Goal: Transaction & Acquisition: Subscribe to service/newsletter

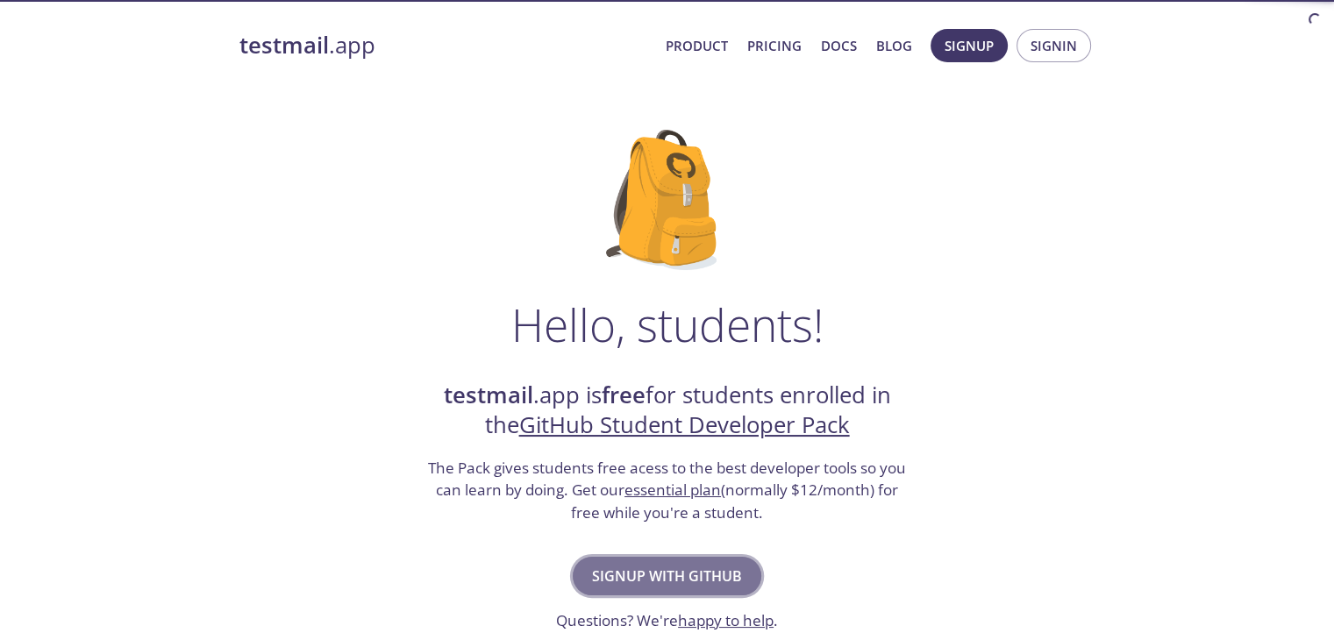
click at [715, 588] on span "Signup with GitHub" at bounding box center [667, 576] width 150 height 25
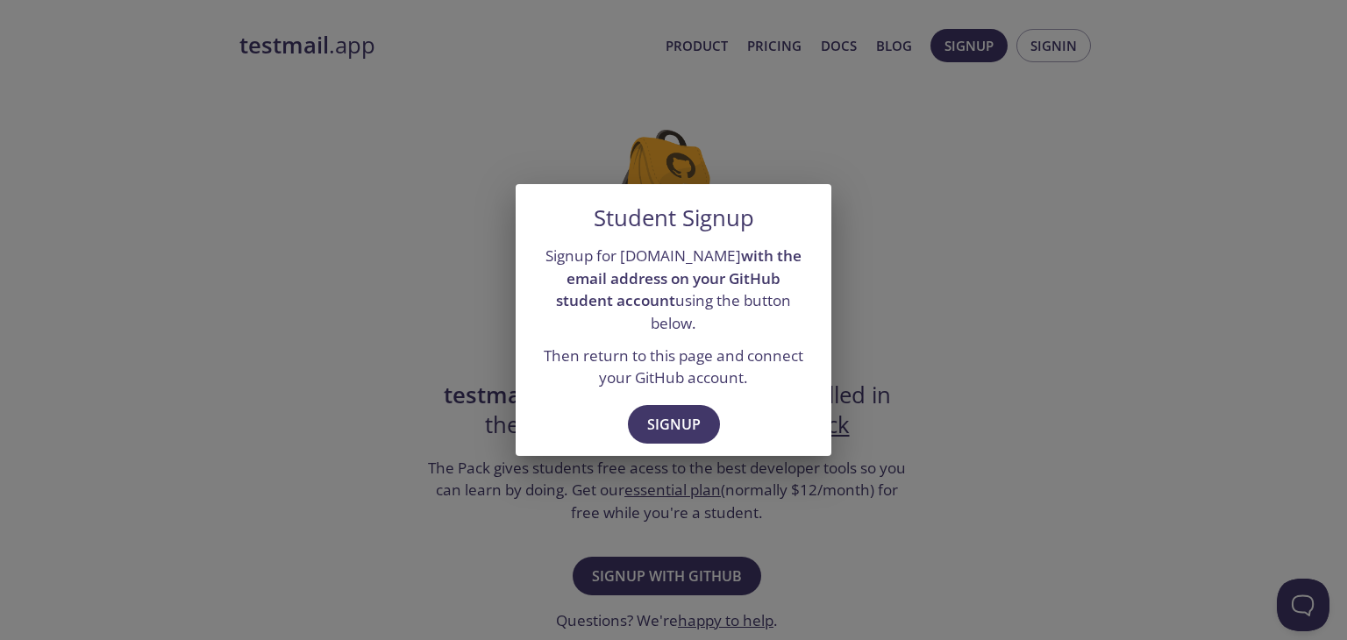
click at [677, 432] on div "Signup" at bounding box center [674, 426] width 316 height 61
click at [671, 412] on span "Signup" at bounding box center [674, 424] width 54 height 25
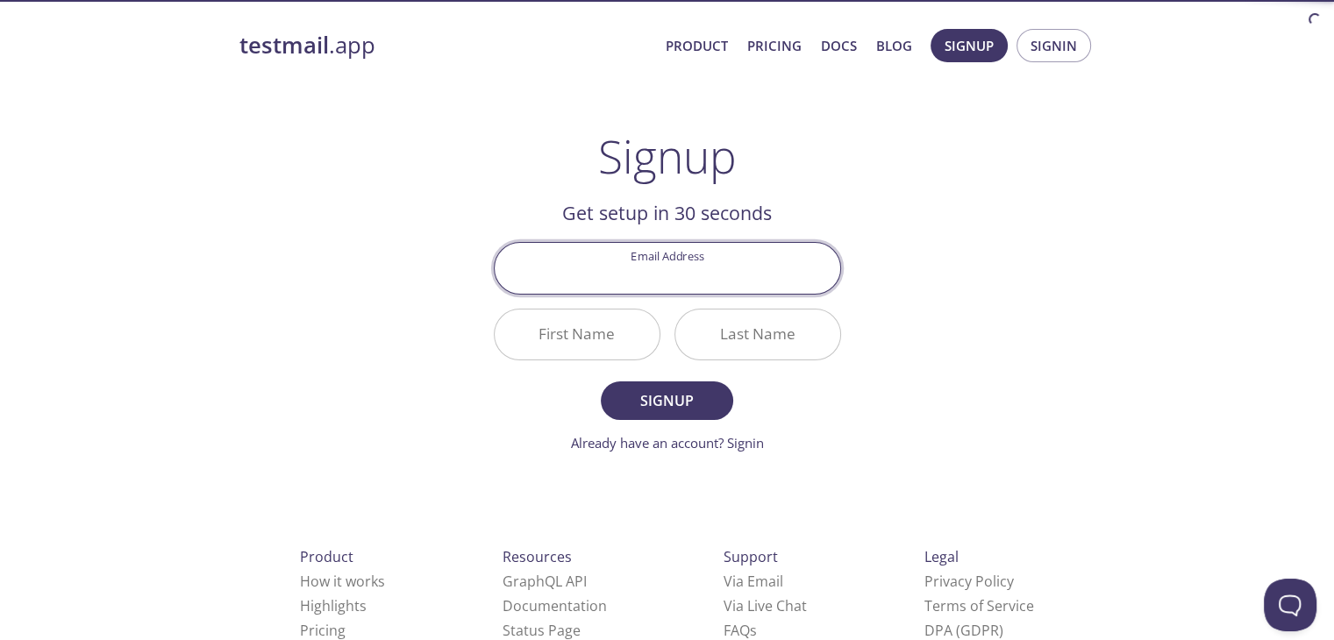
click at [626, 263] on input "Email Address" at bounding box center [668, 268] width 346 height 50
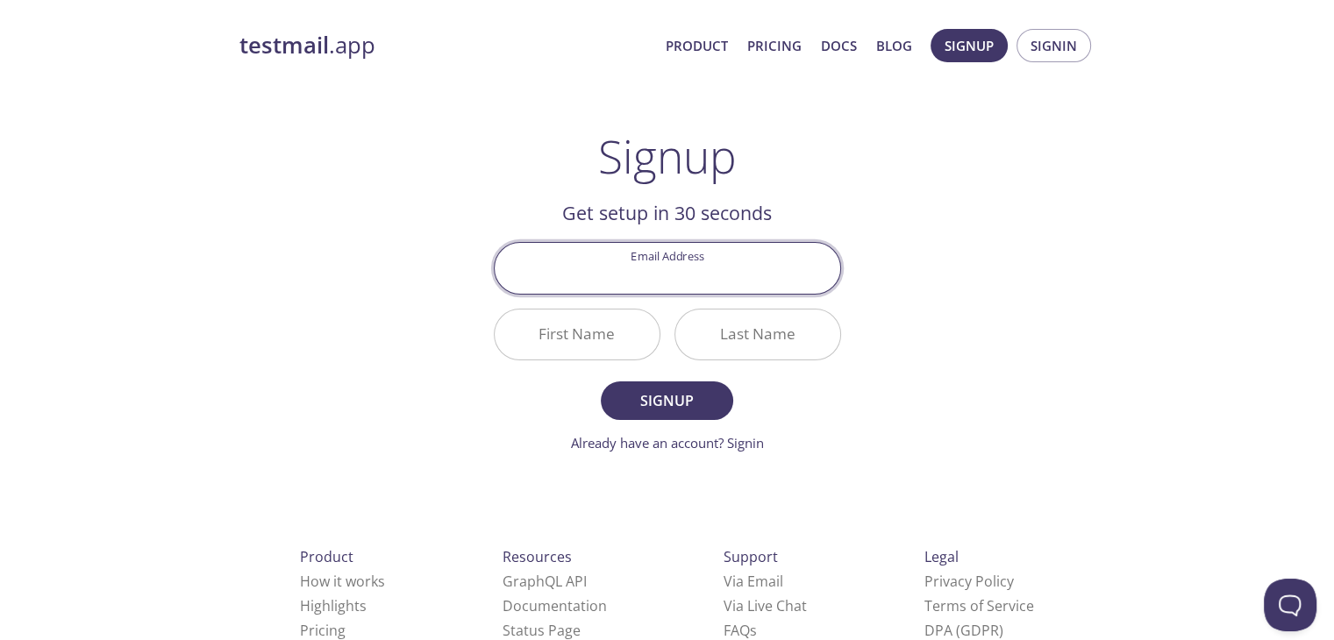
type input "[EMAIL_ADDRESS][DOMAIN_NAME]"
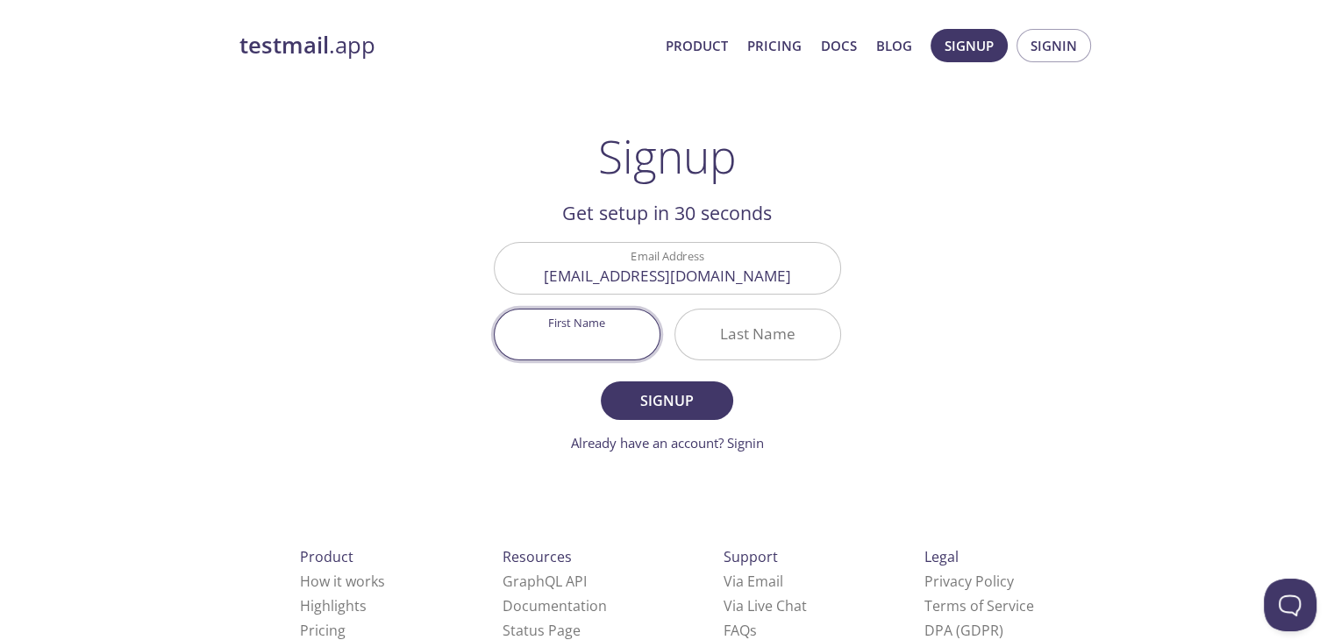
click at [621, 346] on input "First Name" at bounding box center [577, 335] width 165 height 50
type input "Mark"
click at [730, 351] on input "Last Name" at bounding box center [757, 335] width 165 height 50
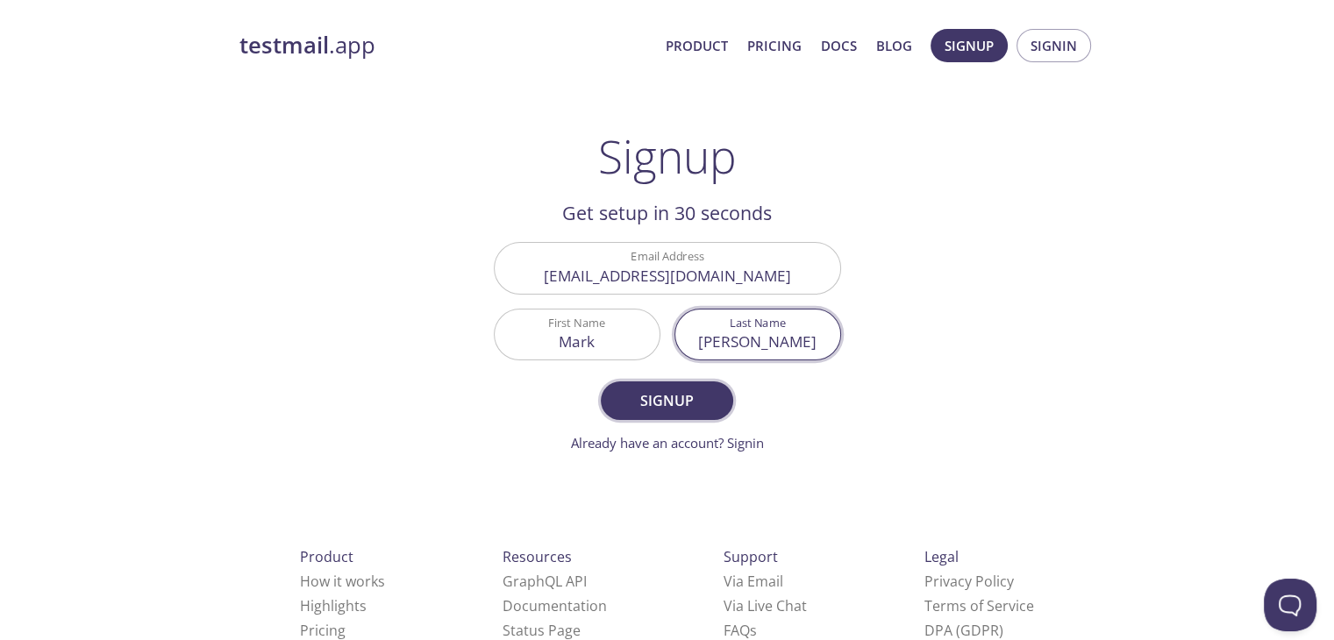
type input "[PERSON_NAME]"
click at [663, 405] on span "Signup" at bounding box center [666, 401] width 93 height 25
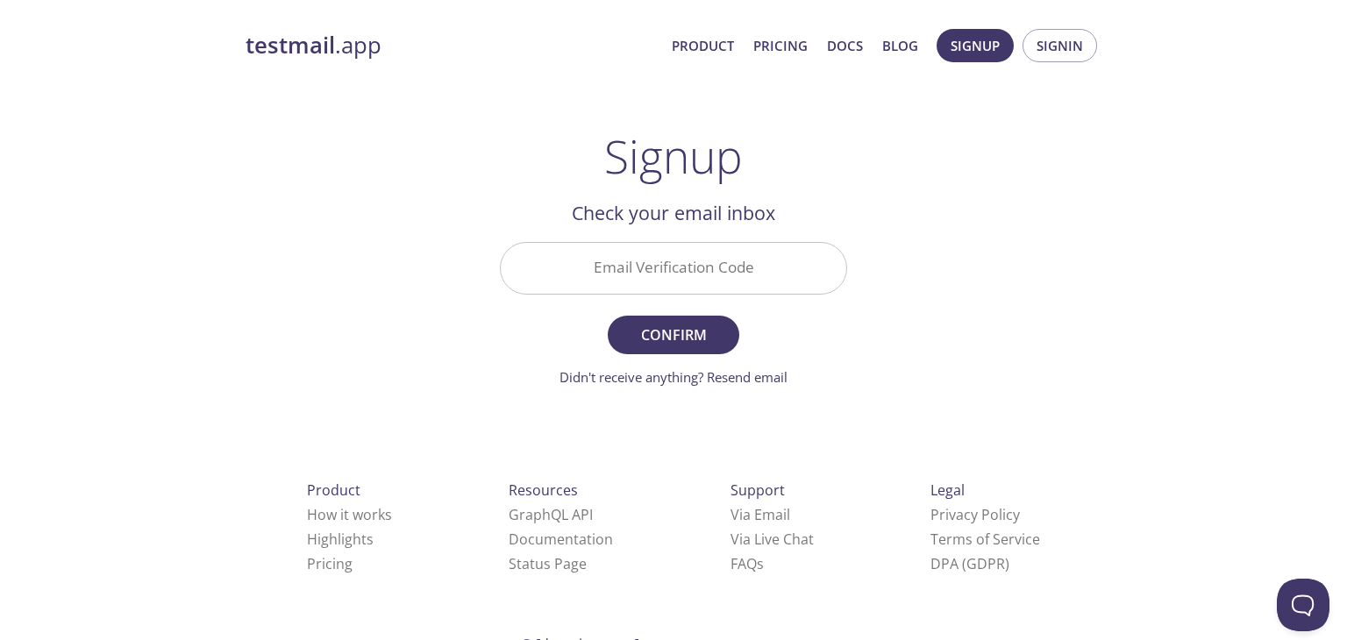
click at [663, 268] on input "Email Verification Code" at bounding box center [674, 268] width 346 height 50
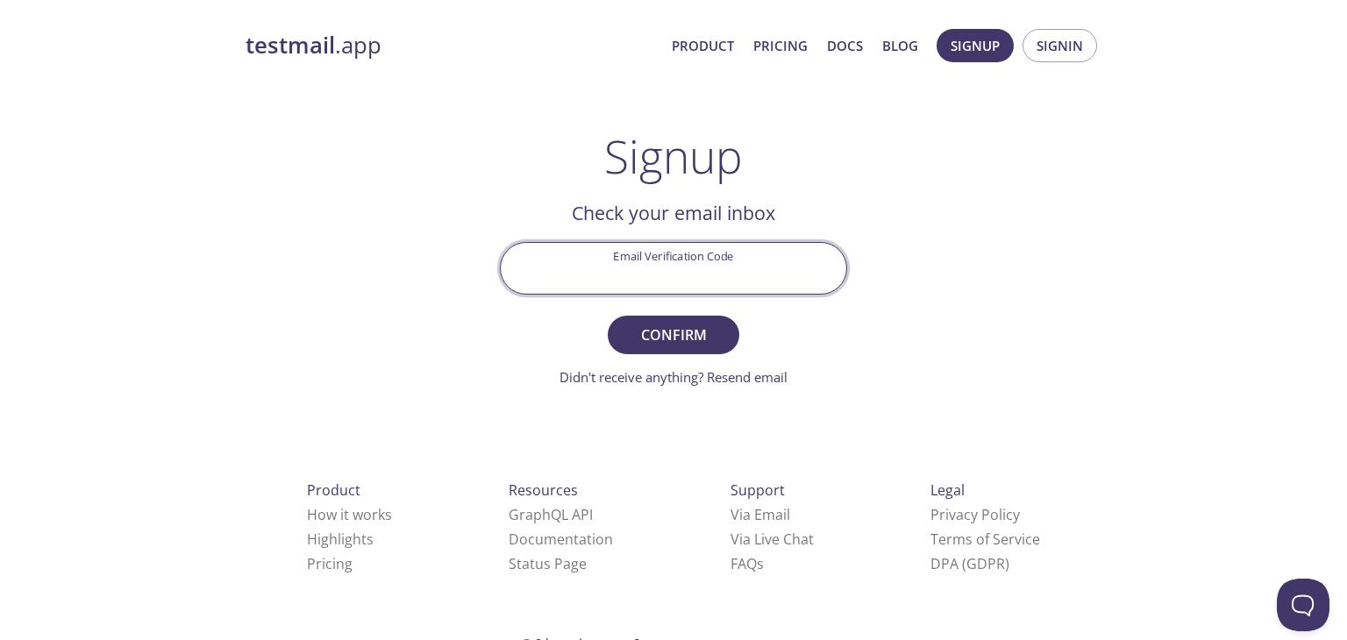
paste input "AKUSHKW"
type input "AKUSHKW"
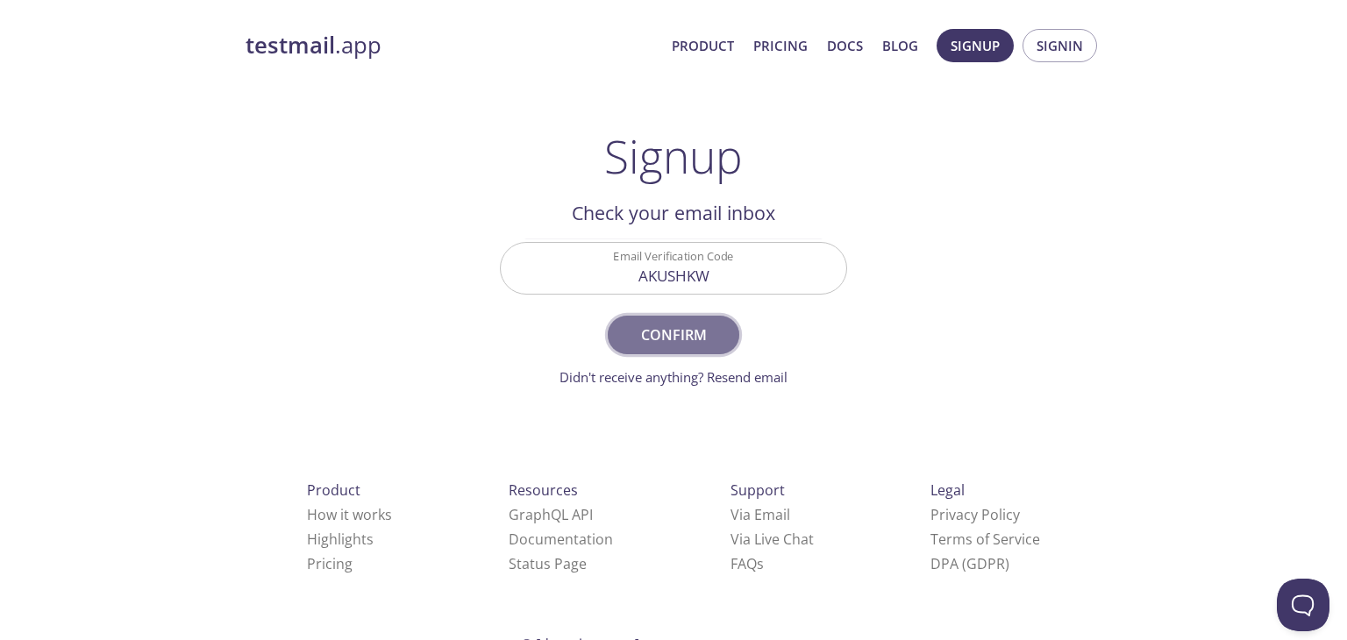
click at [684, 344] on span "Confirm" at bounding box center [673, 335] width 93 height 25
